Goal: Information Seeking & Learning: Learn about a topic

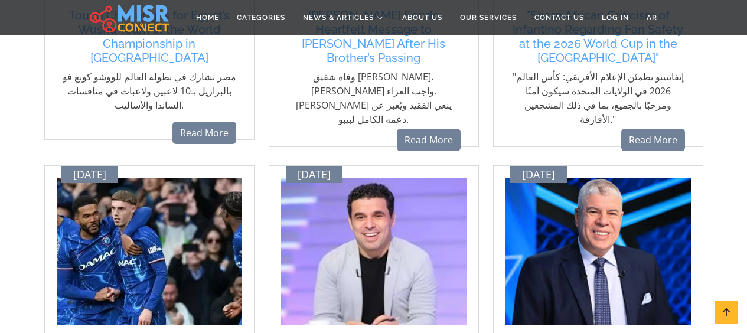
scroll to position [531, 0]
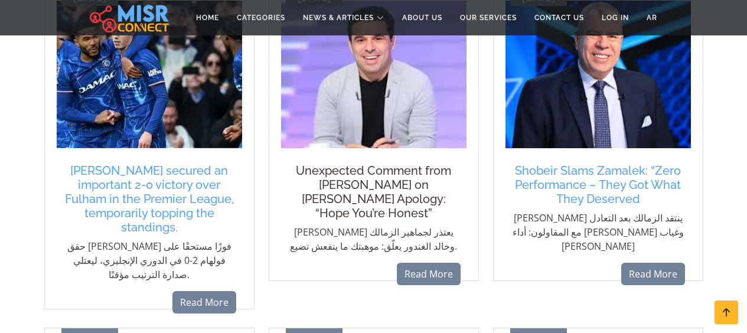
click at [413, 189] on h5 "Unexpected Comment from [PERSON_NAME] on [PERSON_NAME] Apology: “Hope You’re Ho…" at bounding box center [374, 192] width 174 height 57
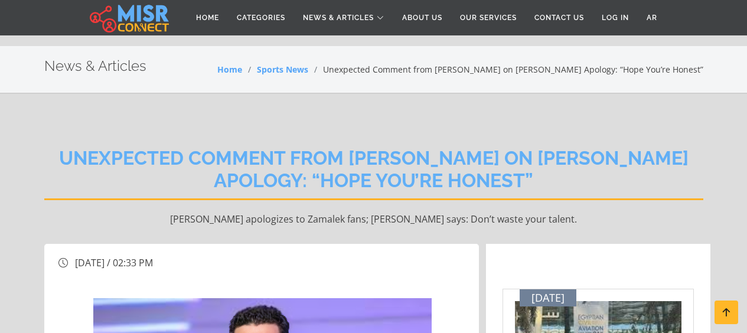
scroll to position [236, 0]
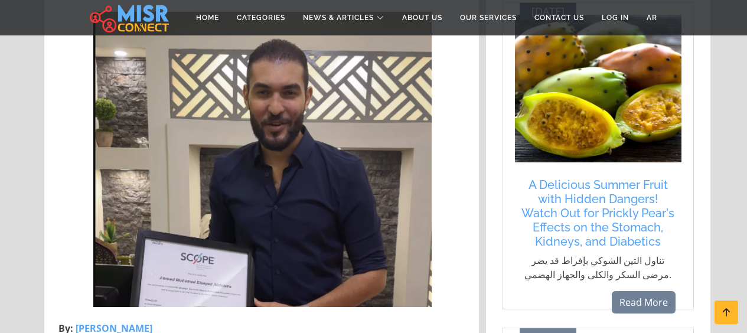
scroll to position [649, 0]
